Goal: Transaction & Acquisition: Purchase product/service

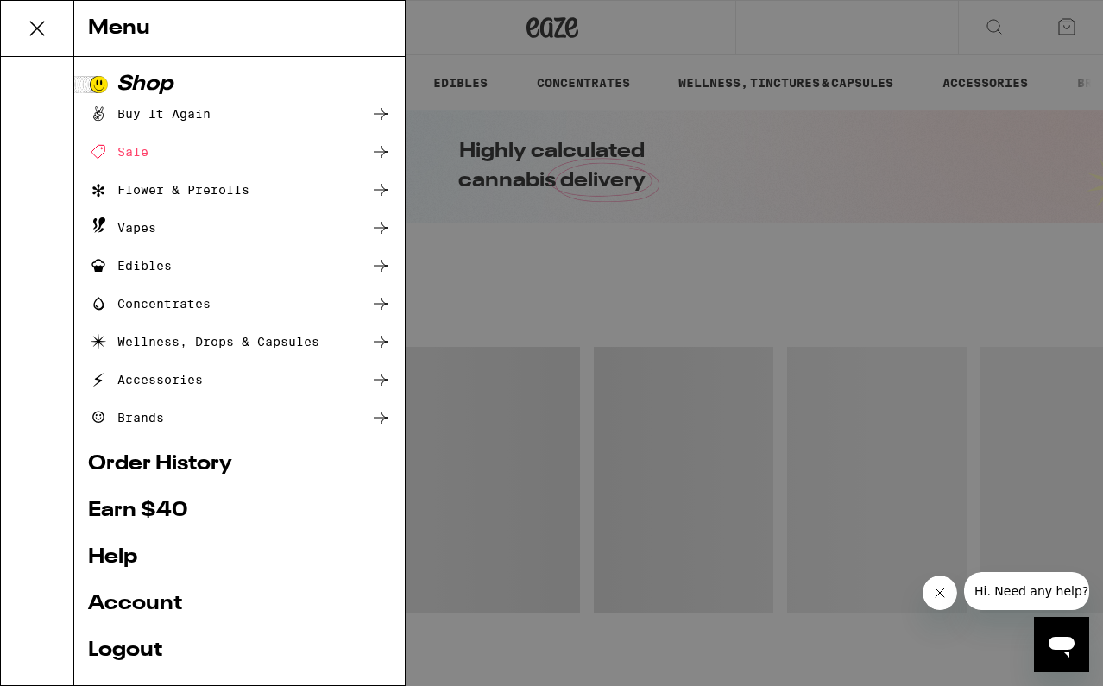
click at [123, 467] on link "Order History" at bounding box center [239, 464] width 303 height 21
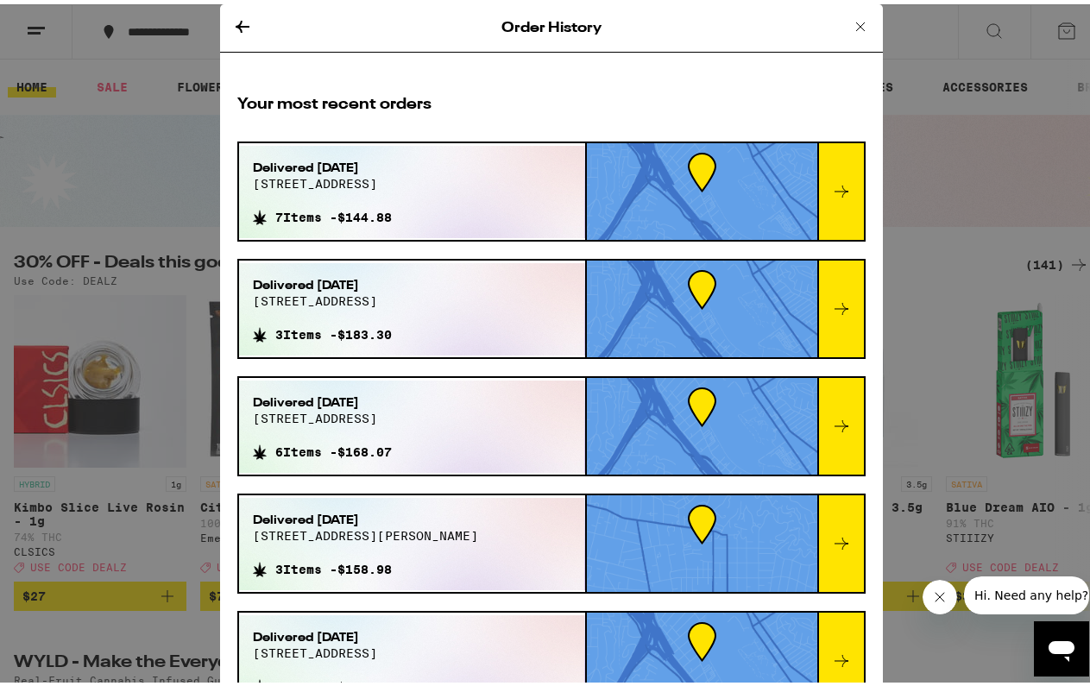
click at [856, 22] on icon at bounding box center [860, 22] width 9 height 9
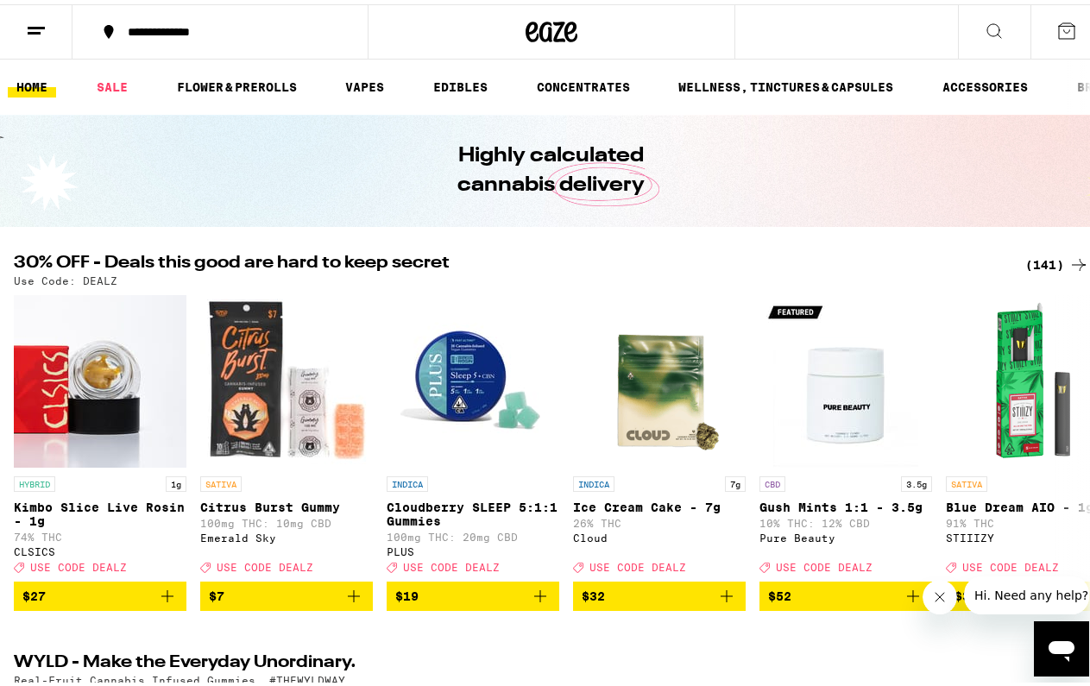
click at [983, 23] on icon at bounding box center [993, 26] width 21 height 21
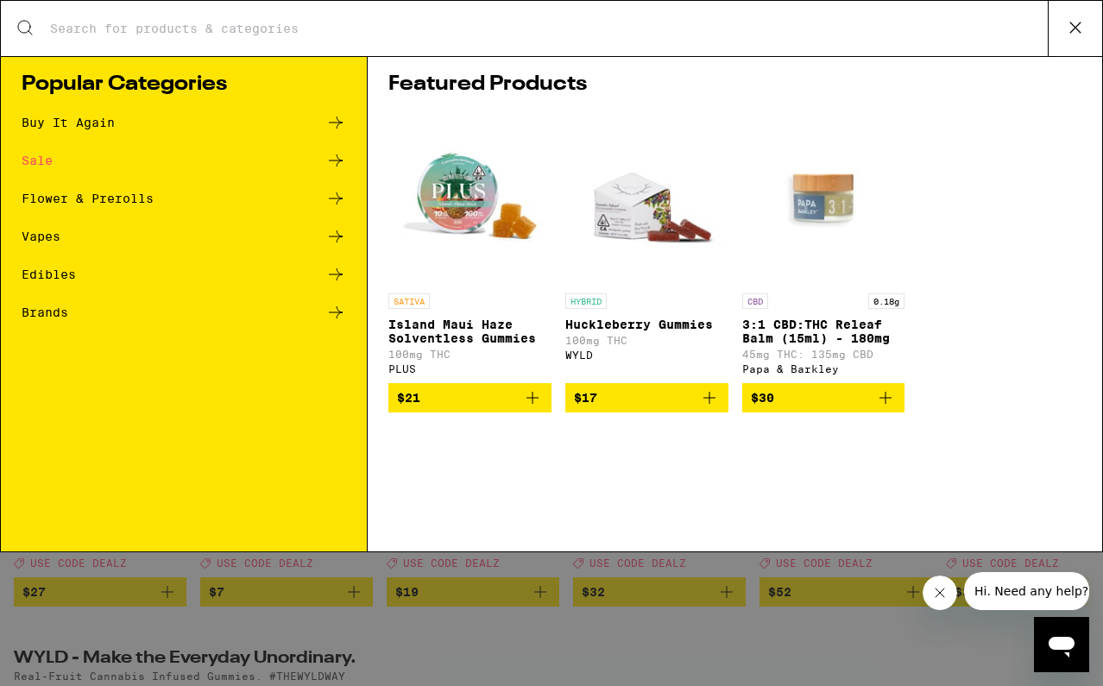
click at [202, 36] on input "Search for Products" at bounding box center [548, 29] width 998 height 16
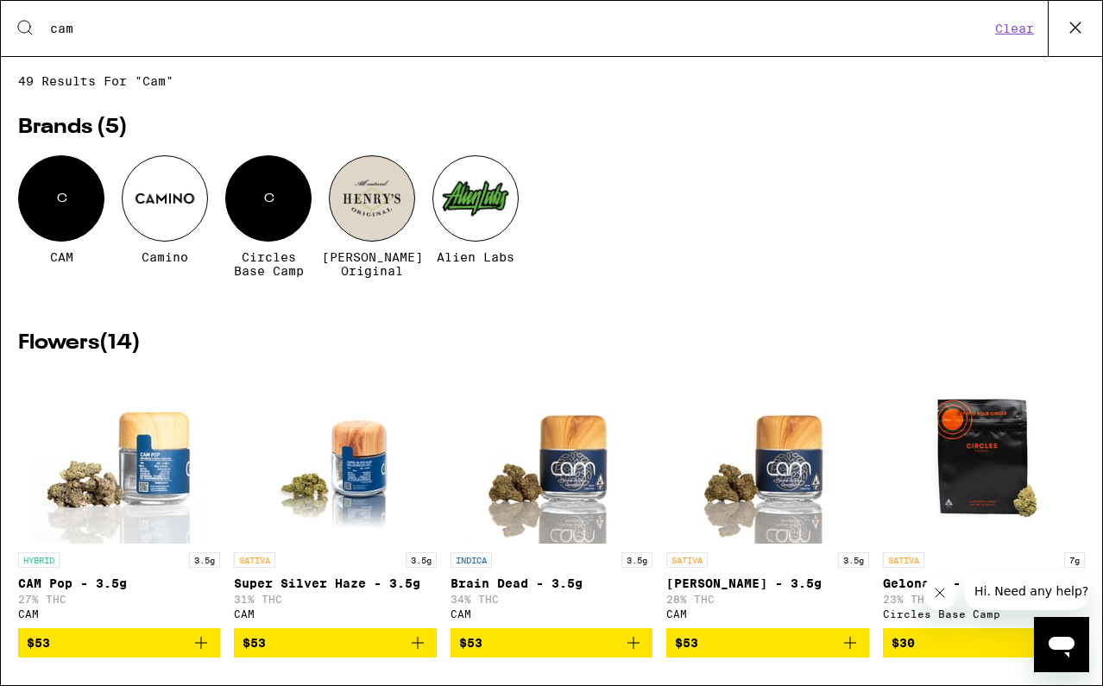
type input "cam"
click at [68, 211] on div "C" at bounding box center [61, 198] width 86 height 86
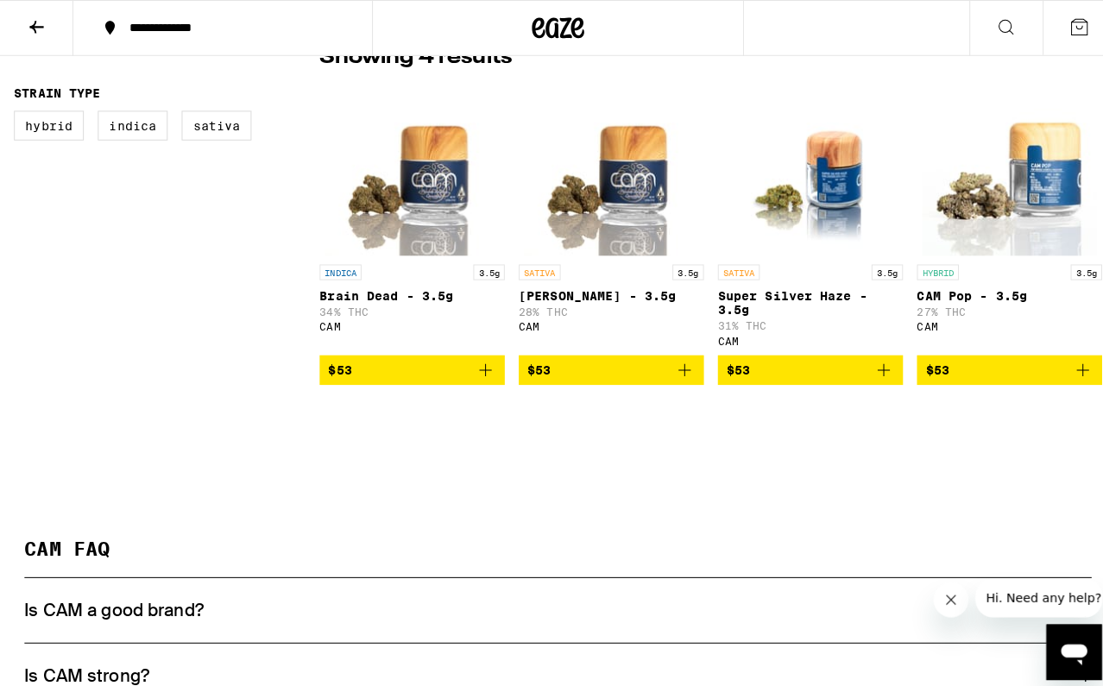
scroll to position [432, 0]
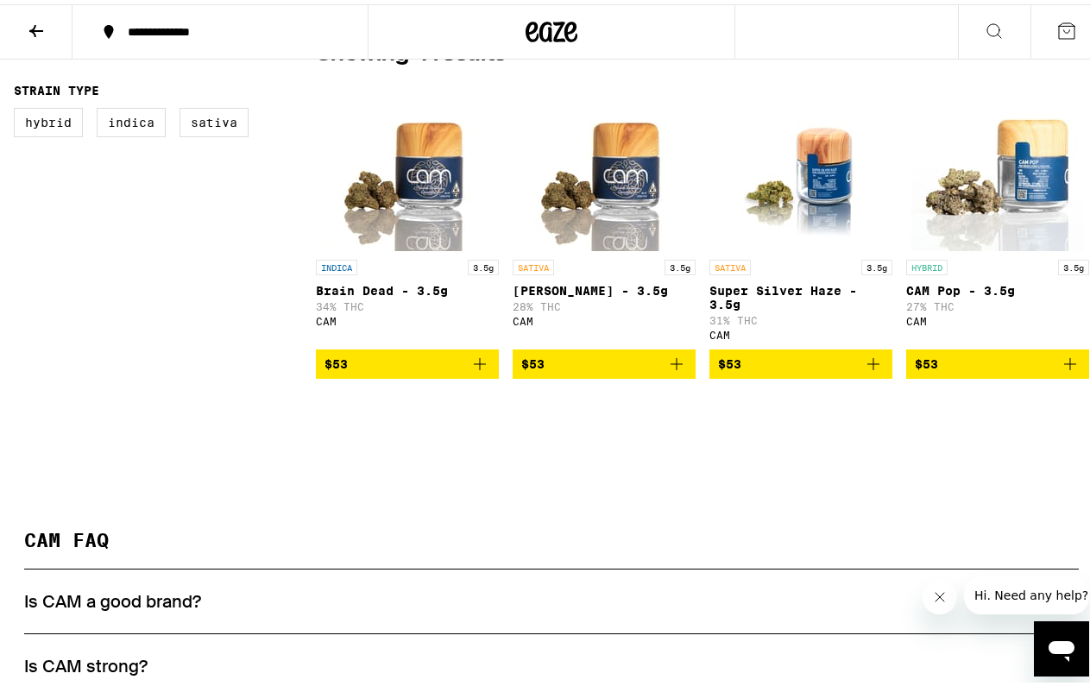
click at [480, 365] on icon "Add to bag" at bounding box center [479, 359] width 21 height 21
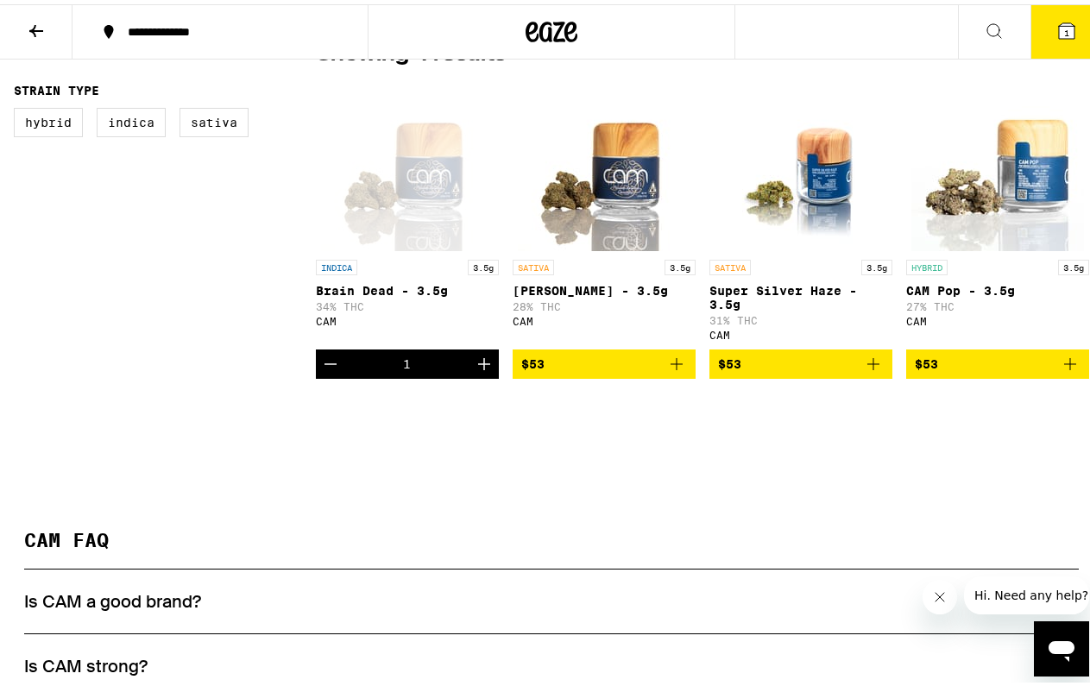
click at [480, 367] on icon "Increment" at bounding box center [484, 359] width 21 height 21
click at [1064, 26] on span "2" at bounding box center [1066, 28] width 5 height 10
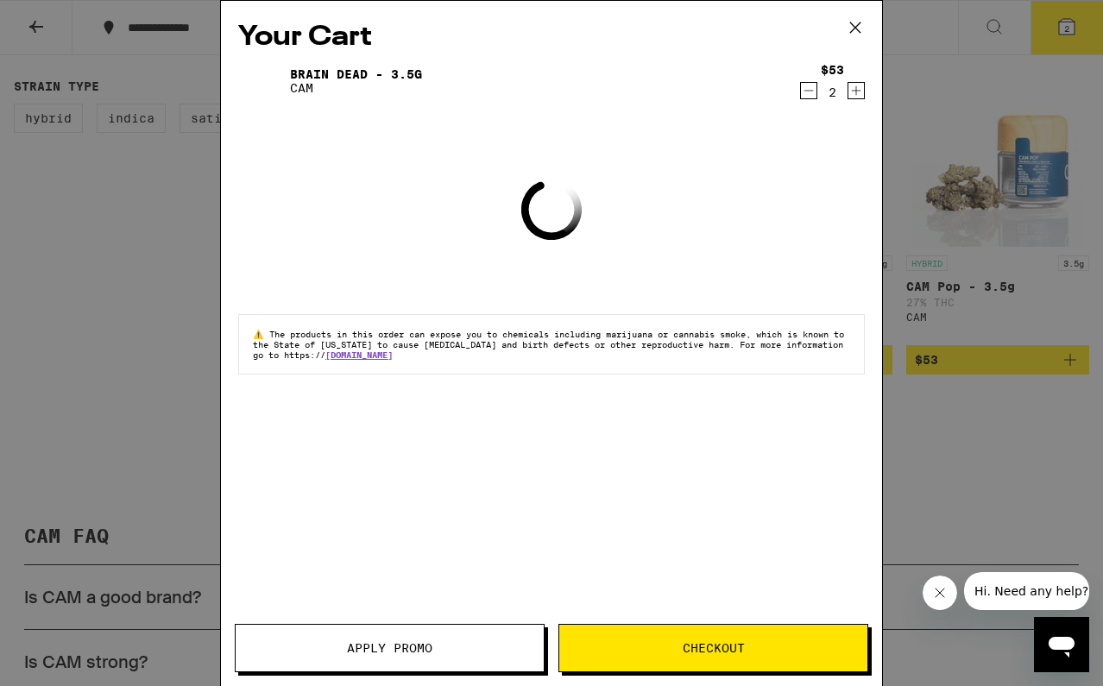
click at [686, 646] on span "Checkout" at bounding box center [713, 648] width 62 height 12
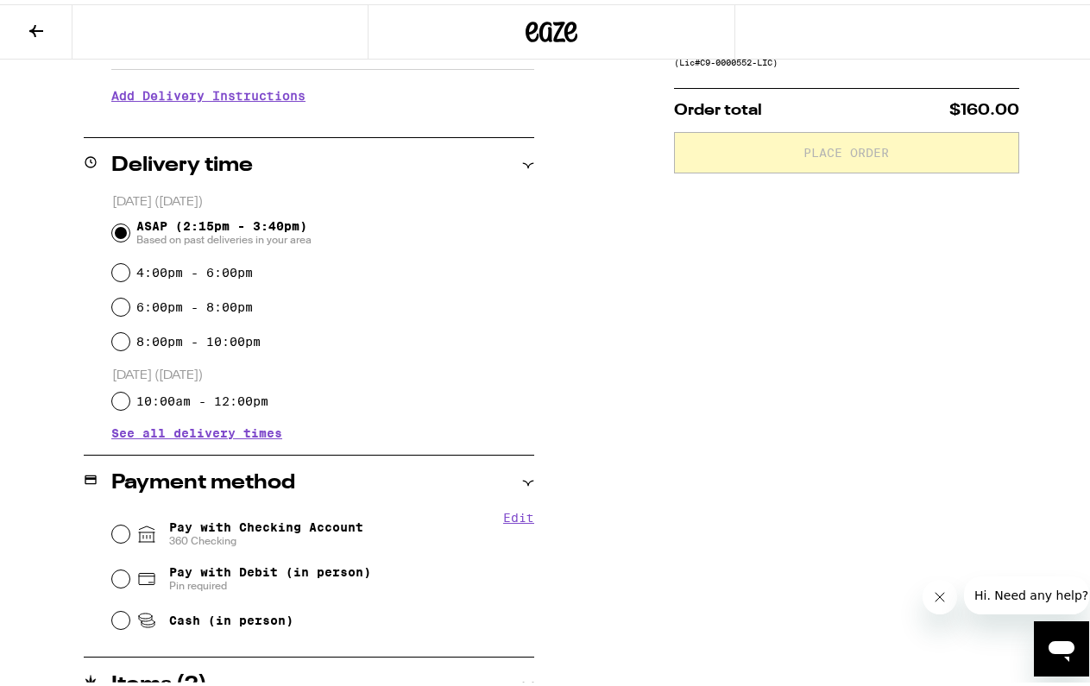
scroll to position [354, 0]
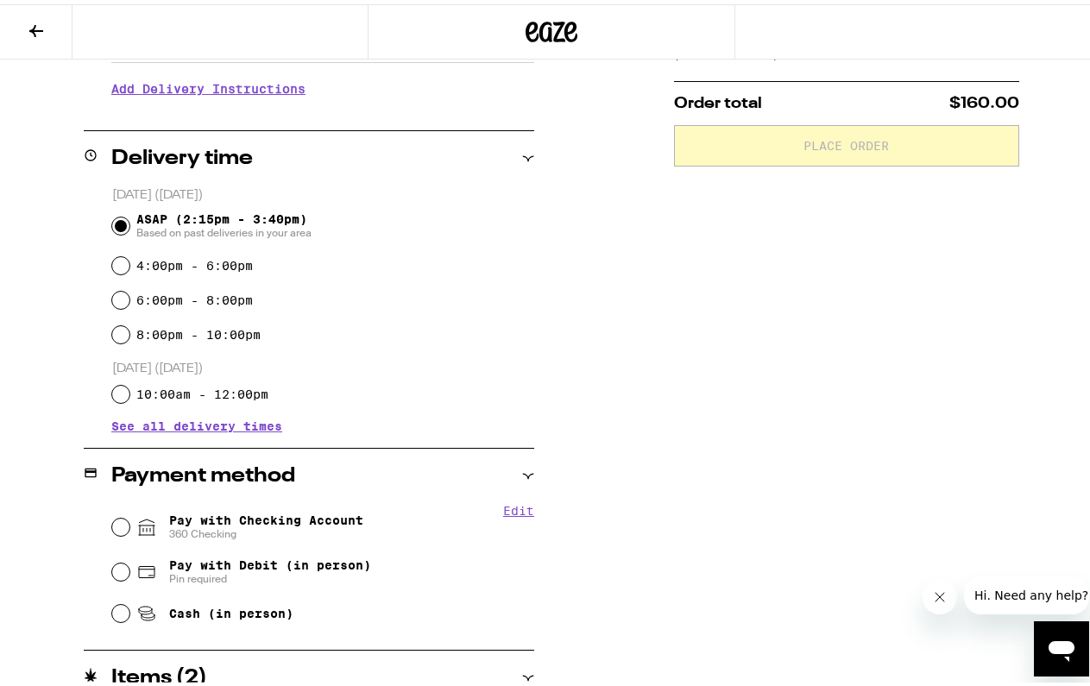
click at [116, 526] on input "Pay with Checking Account 360 Checking" at bounding box center [120, 522] width 17 height 17
radio input "true"
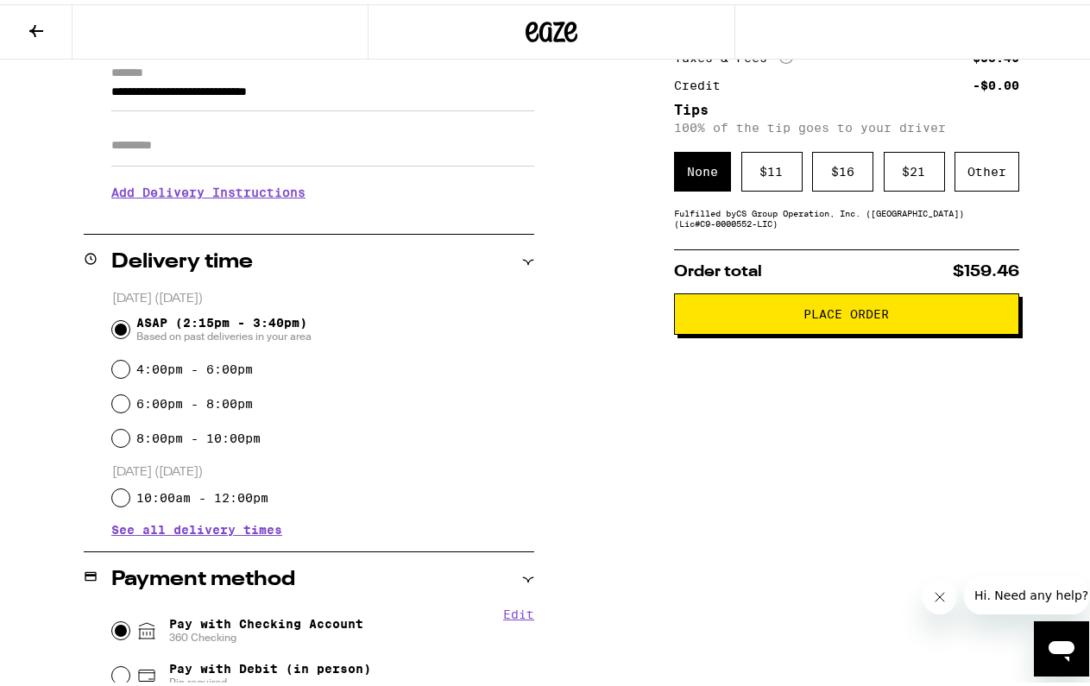
scroll to position [239, 0]
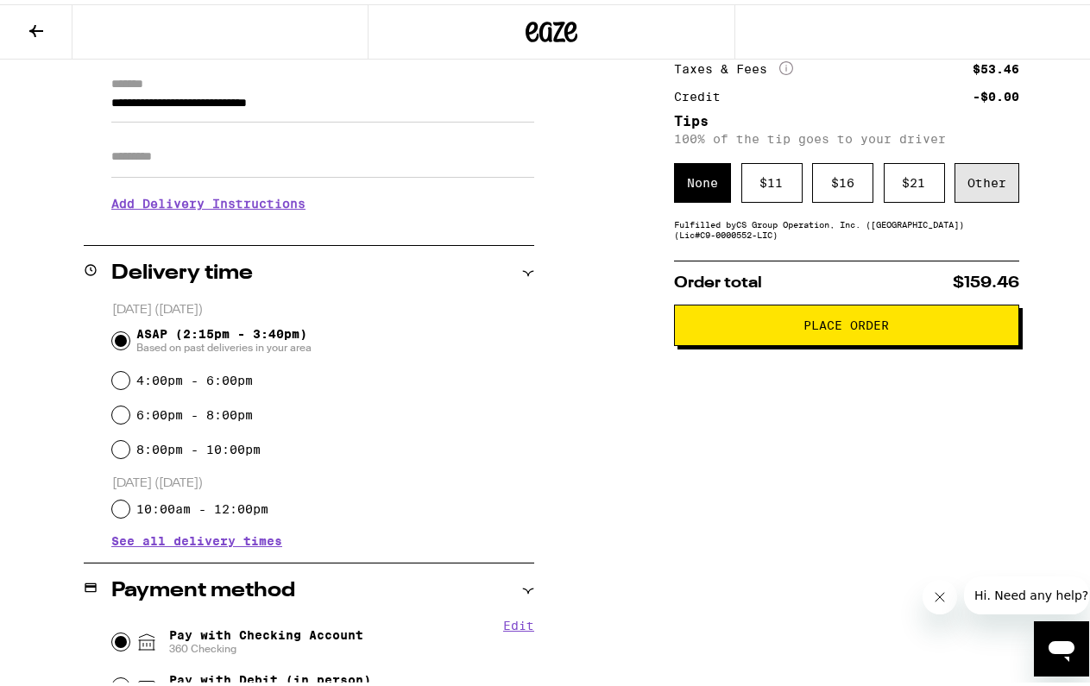
click at [985, 185] on div "Other" at bounding box center [986, 179] width 65 height 40
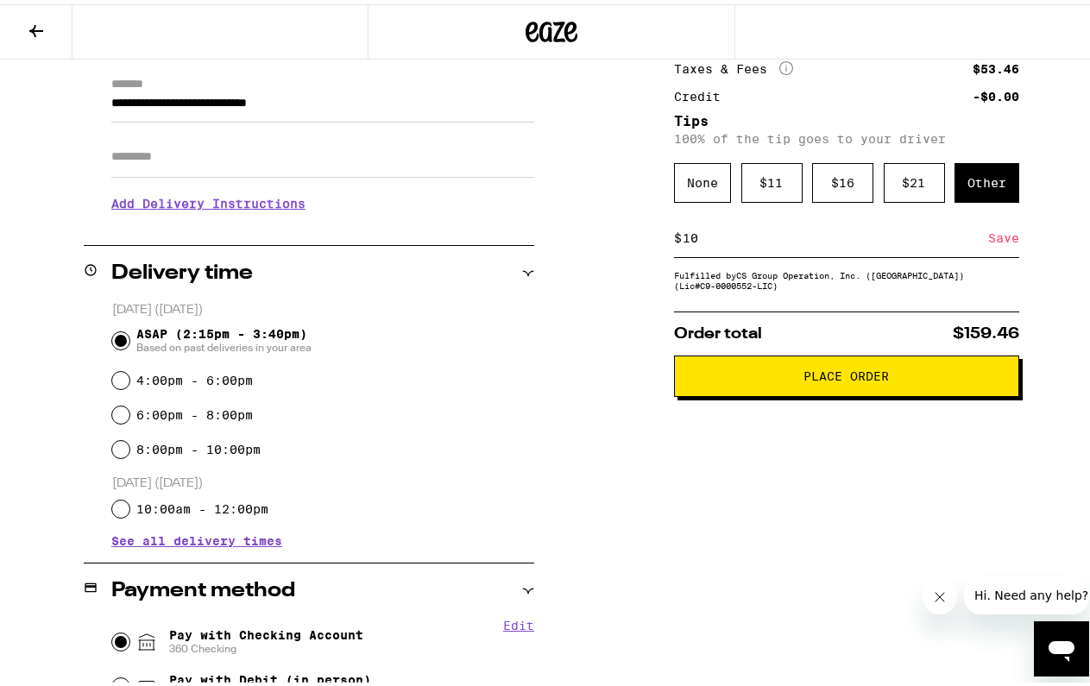
type input "10"
click at [994, 244] on div "Save" at bounding box center [1003, 234] width 31 height 38
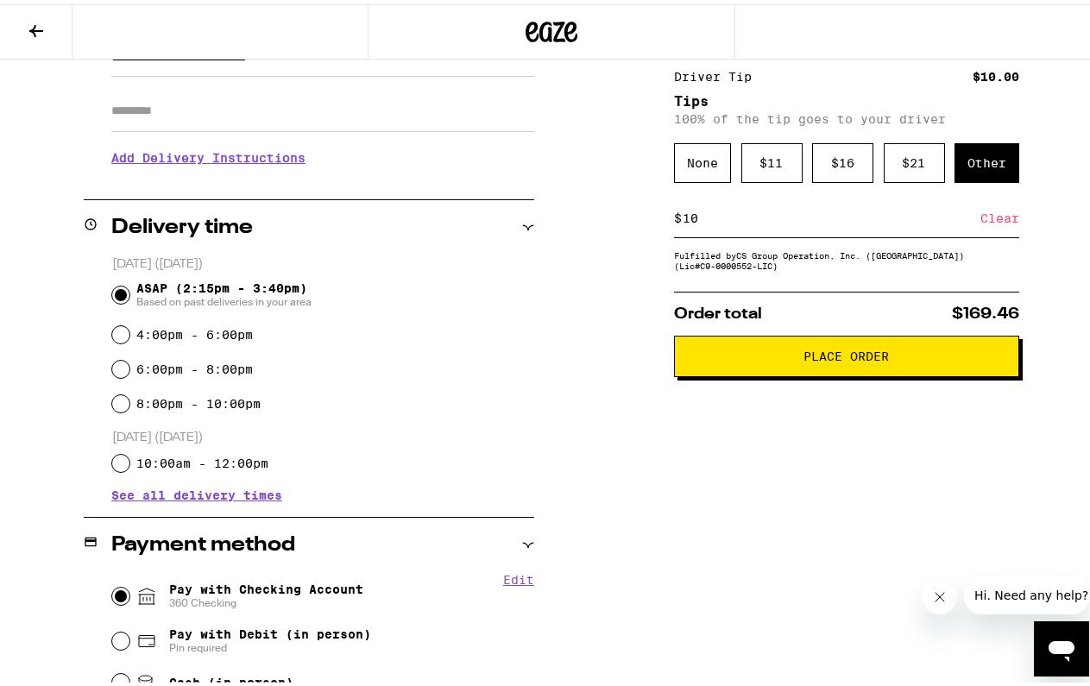
scroll to position [213, 0]
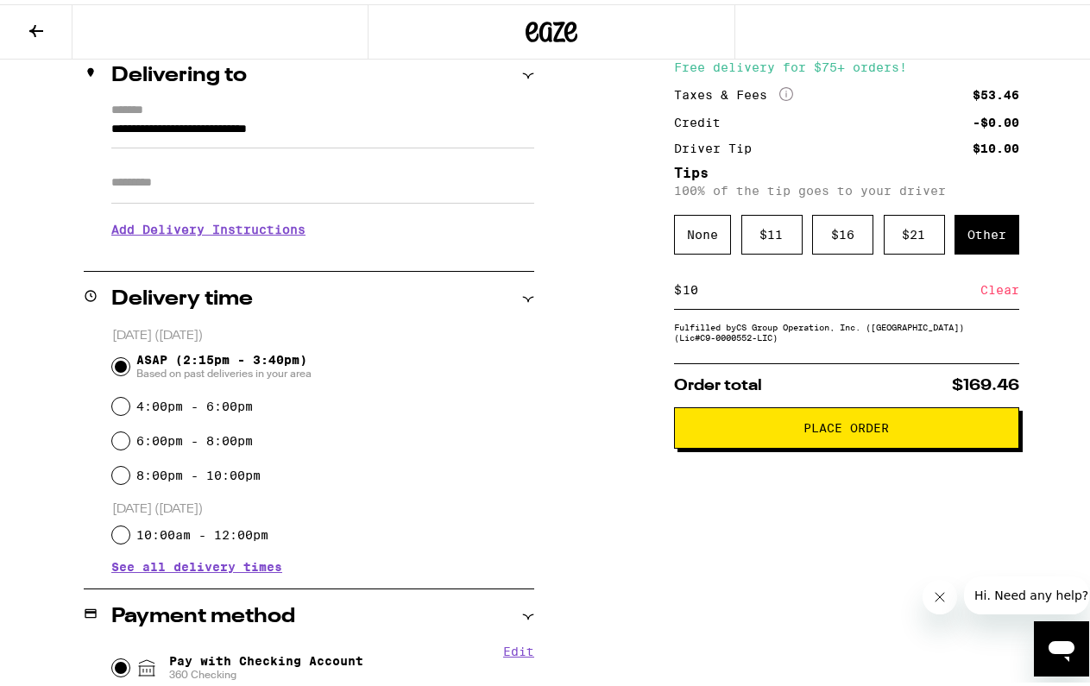
click at [828, 430] on span "Place Order" at bounding box center [846, 424] width 85 height 12
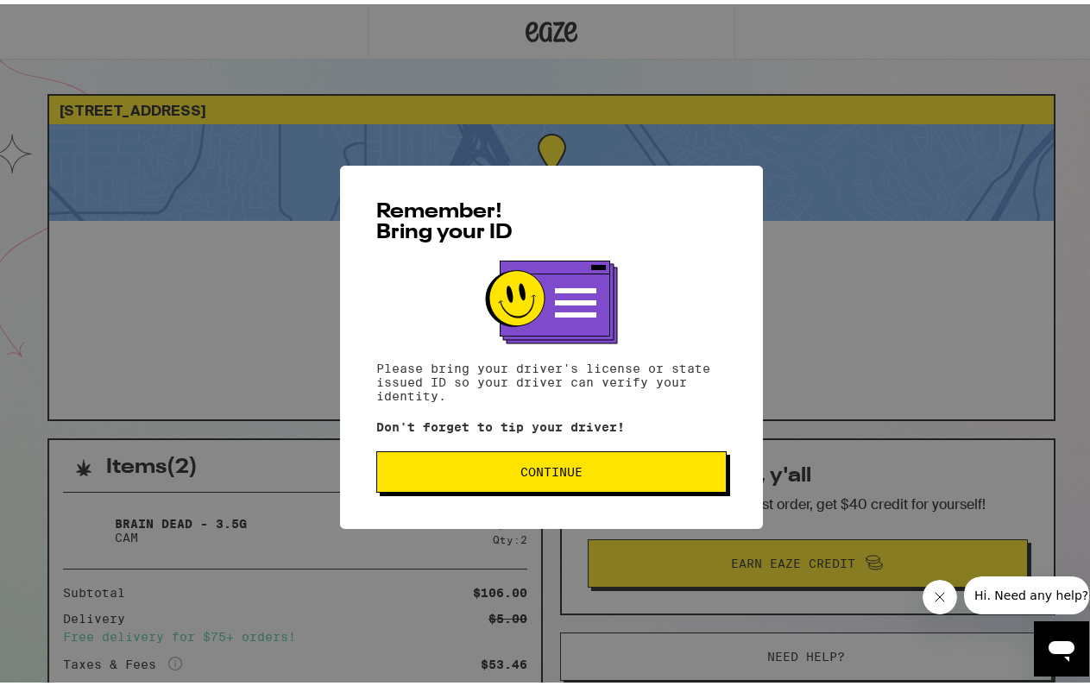
click at [667, 462] on button "Continue" at bounding box center [551, 467] width 350 height 41
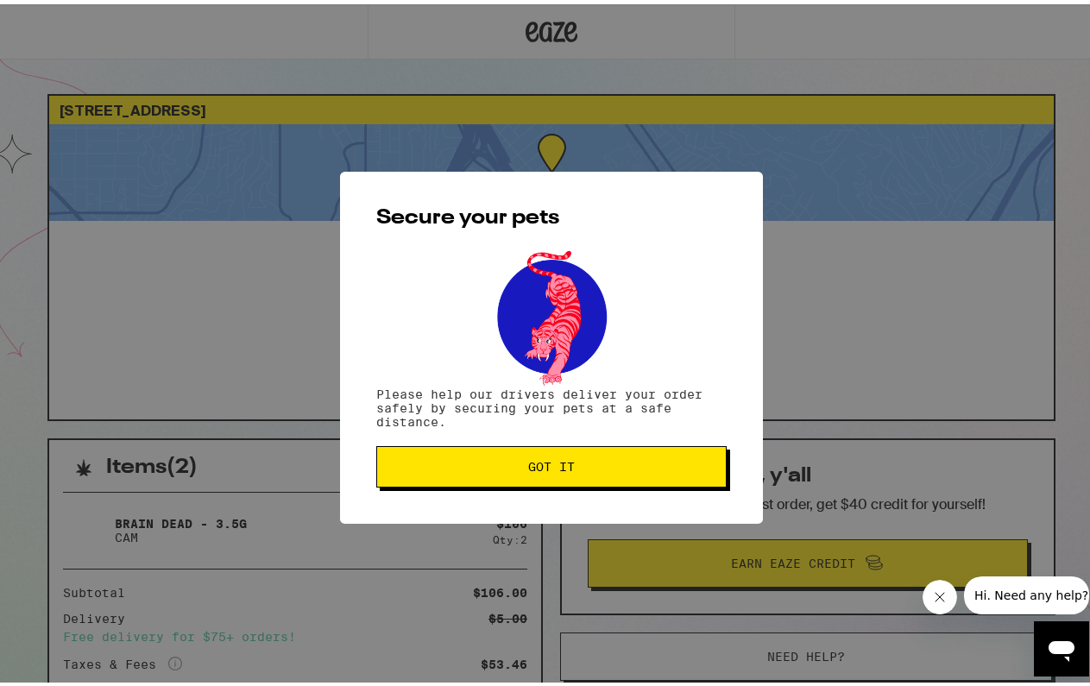
click at [662, 467] on span "Got it" at bounding box center [551, 462] width 321 height 12
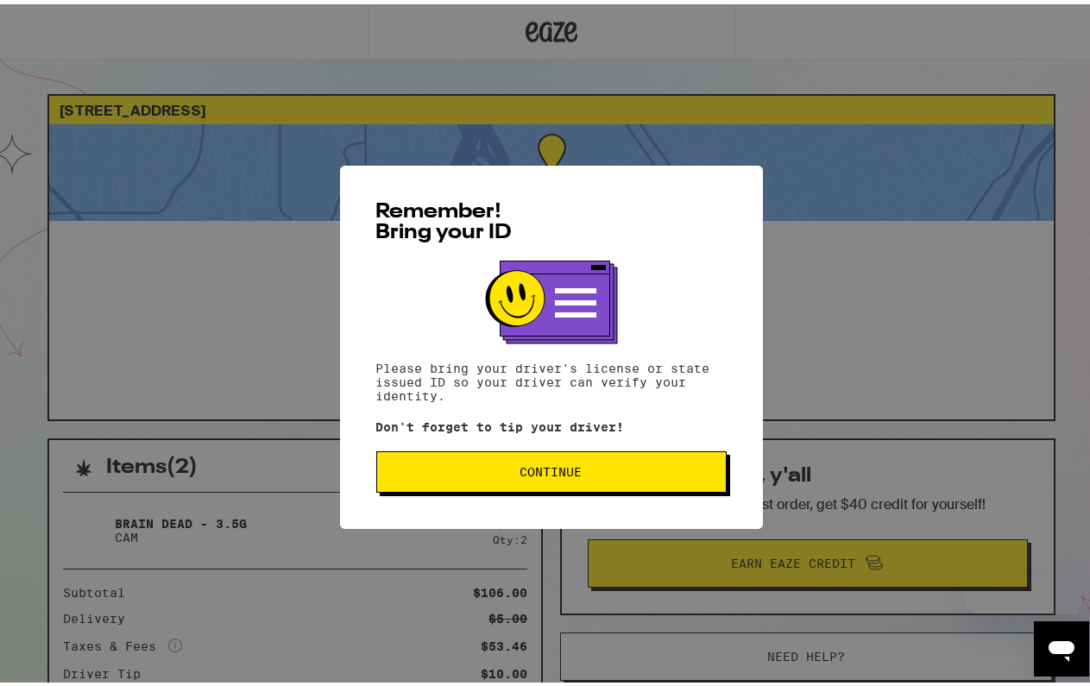
click at [583, 467] on span "Continue" at bounding box center [551, 468] width 321 height 12
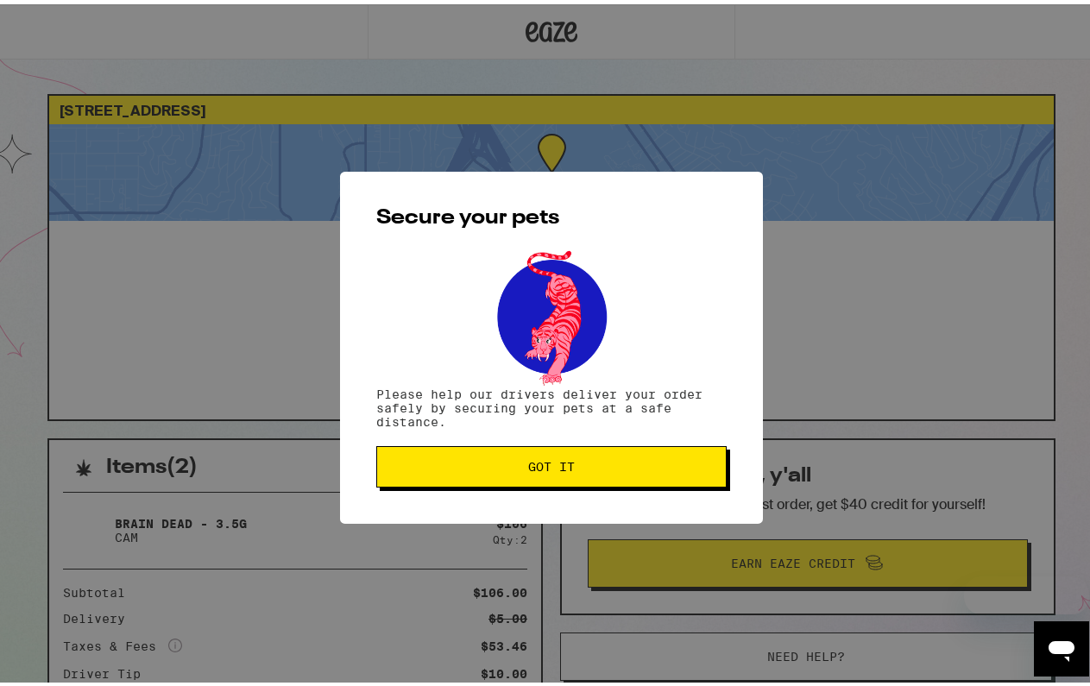
click at [583, 467] on span "Got it" at bounding box center [551, 462] width 321 height 12
